Goal: Transaction & Acquisition: Subscribe to service/newsletter

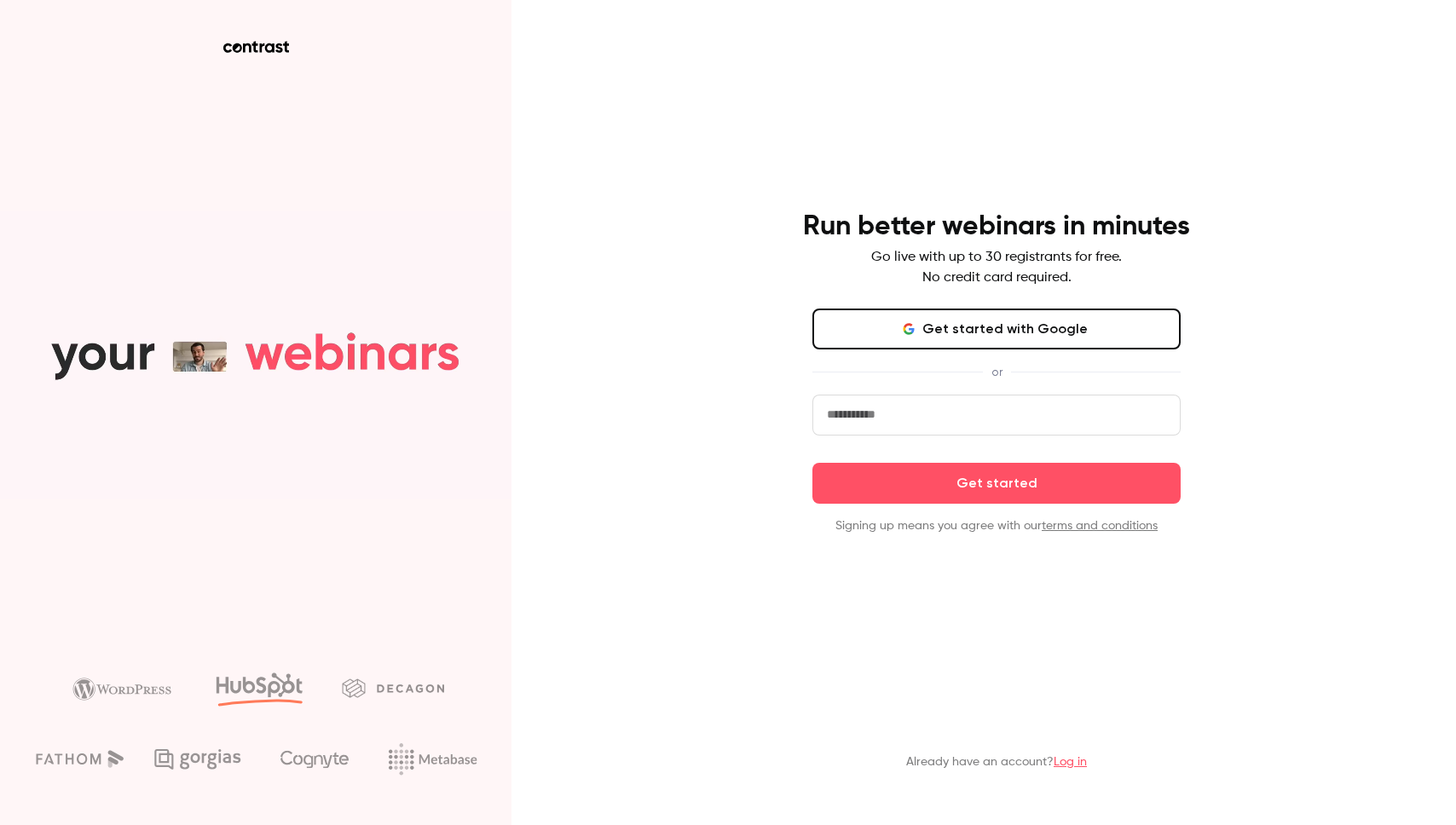
click at [273, 60] on aside at bounding box center [256, 412] width 511 height 825
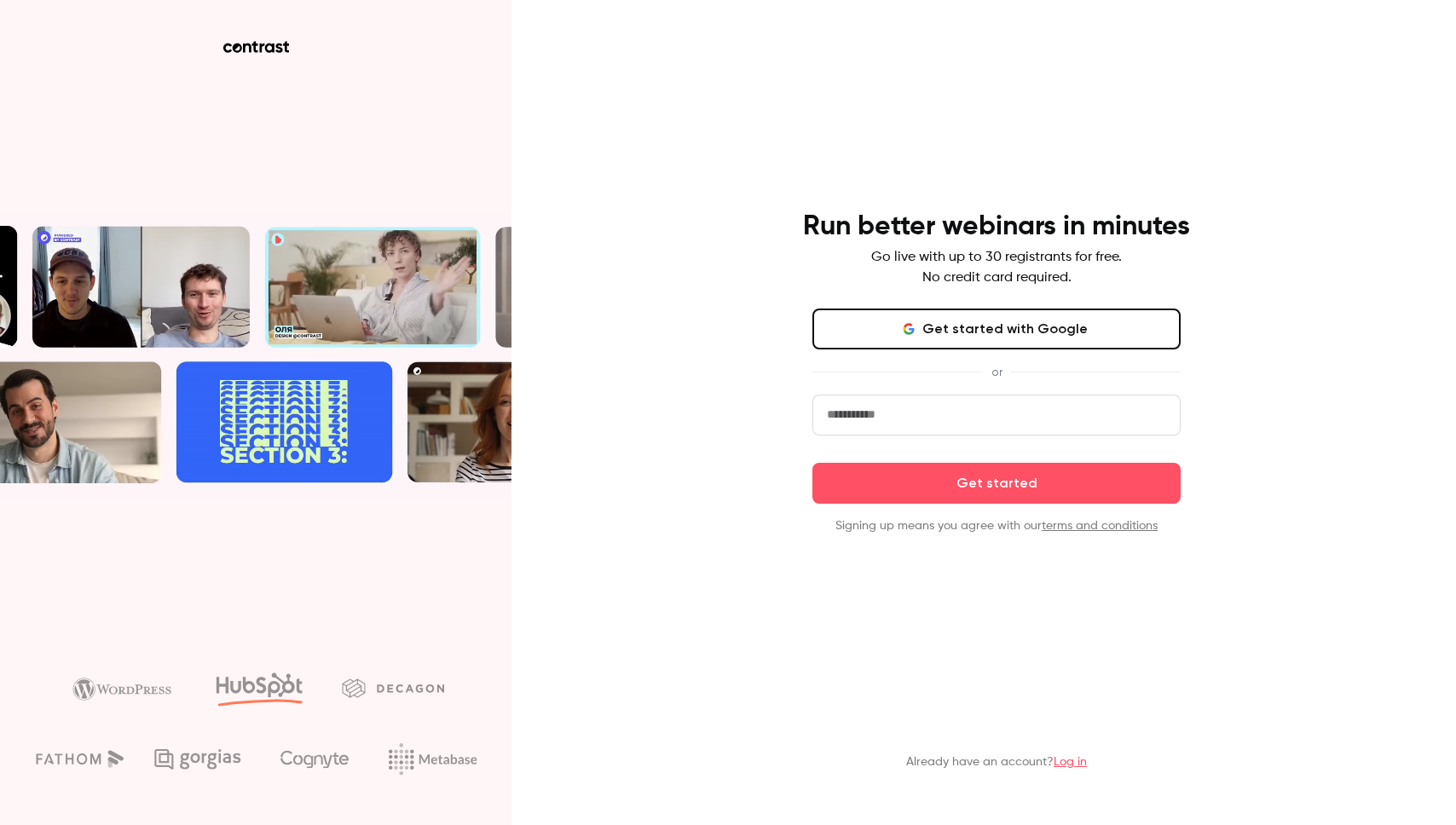
click at [981, 336] on button "Get started with Google" at bounding box center [996, 328] width 368 height 41
